Goal: Obtain resource: Obtain resource

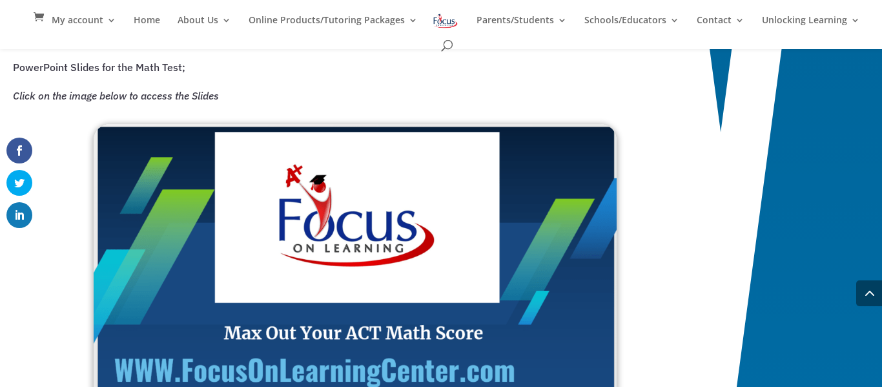
scroll to position [1318, 0]
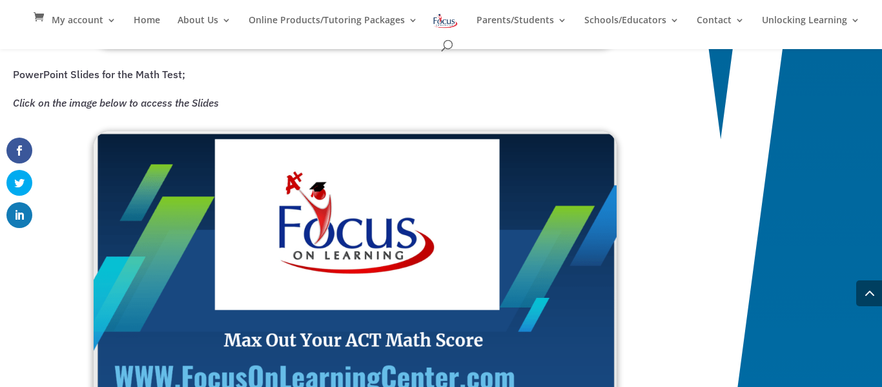
click at [284, 276] on img at bounding box center [355, 279] width 523 height 296
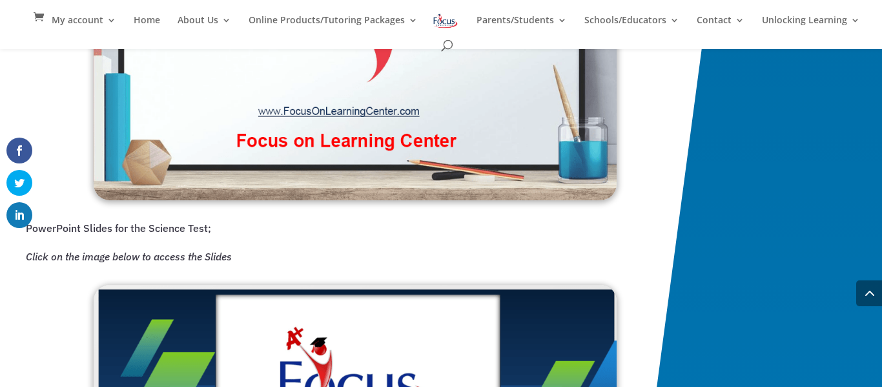
scroll to position [2700, 0]
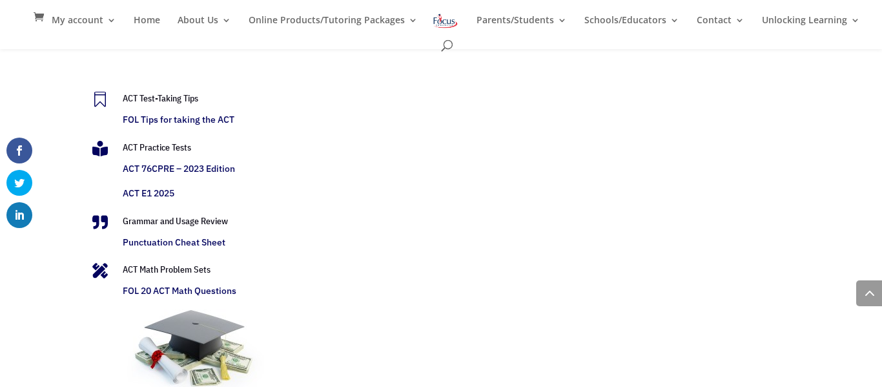
click at [146, 192] on link "ACT E1 2025" at bounding box center [149, 193] width 52 height 12
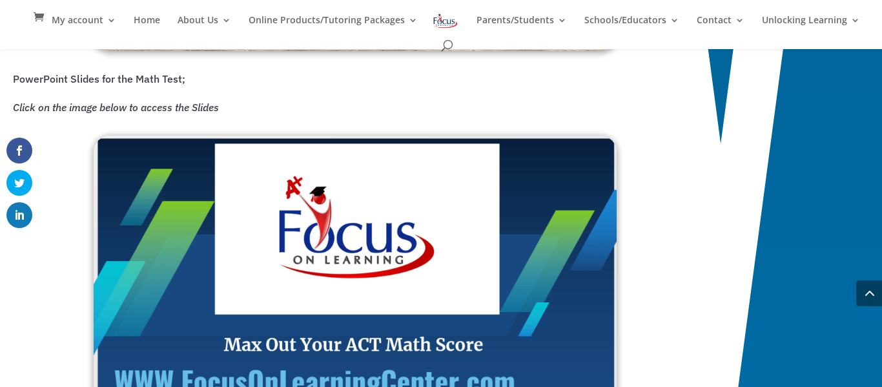
scroll to position [1299, 0]
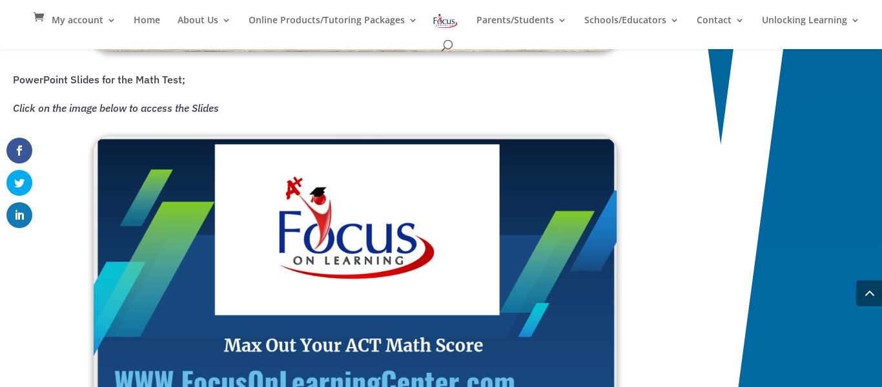
click at [532, 216] on img at bounding box center [355, 284] width 523 height 296
